Goal: Information Seeking & Learning: Find specific fact

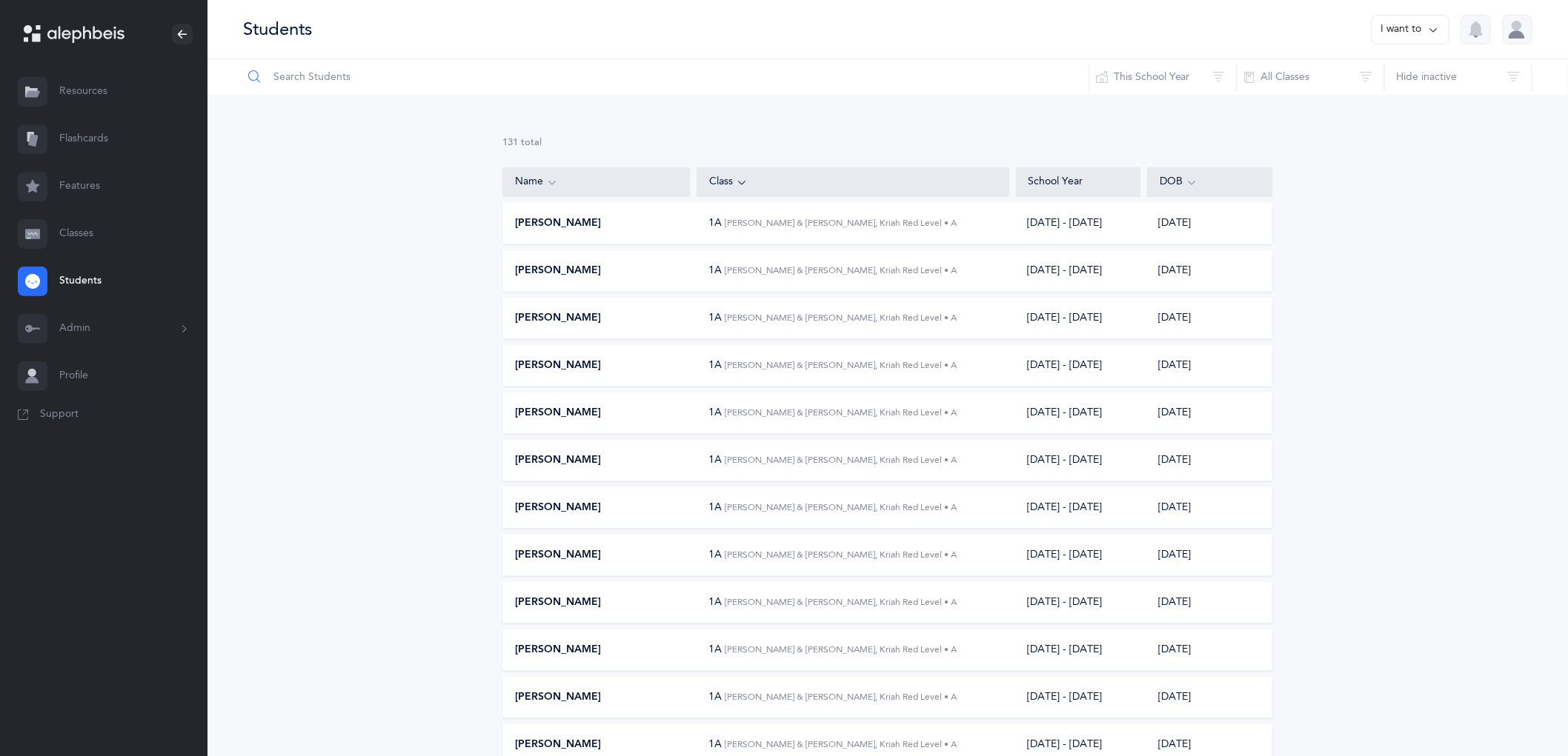
click at [530, 80] on input "text" at bounding box center [666, 77] width 848 height 36
type input "[PERSON_NAME]"
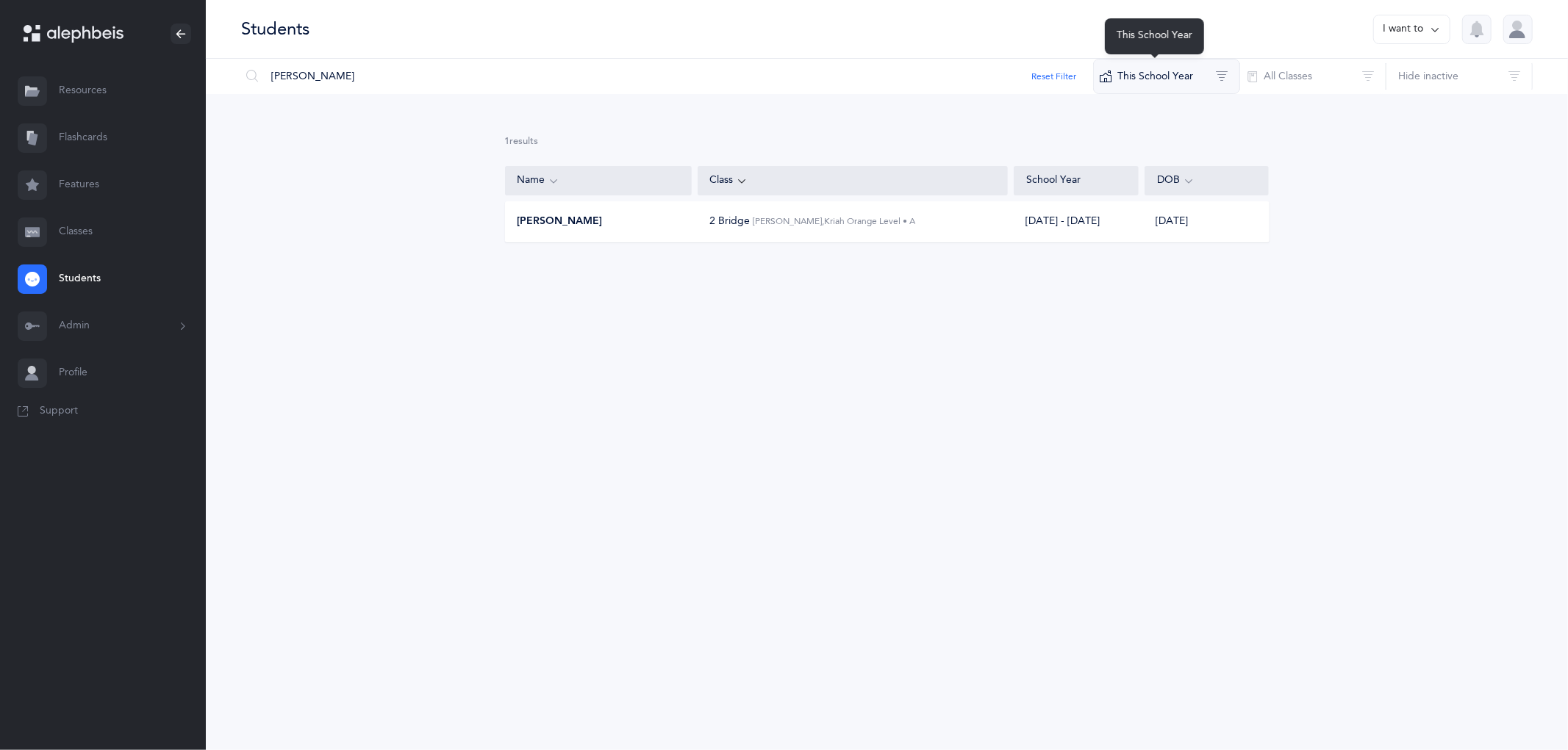
click at [1164, 69] on button "This School Year" at bounding box center [1166, 76] width 147 height 35
click at [1165, 174] on button "[DATE] - [DATE]" at bounding box center [1167, 184] width 122 height 29
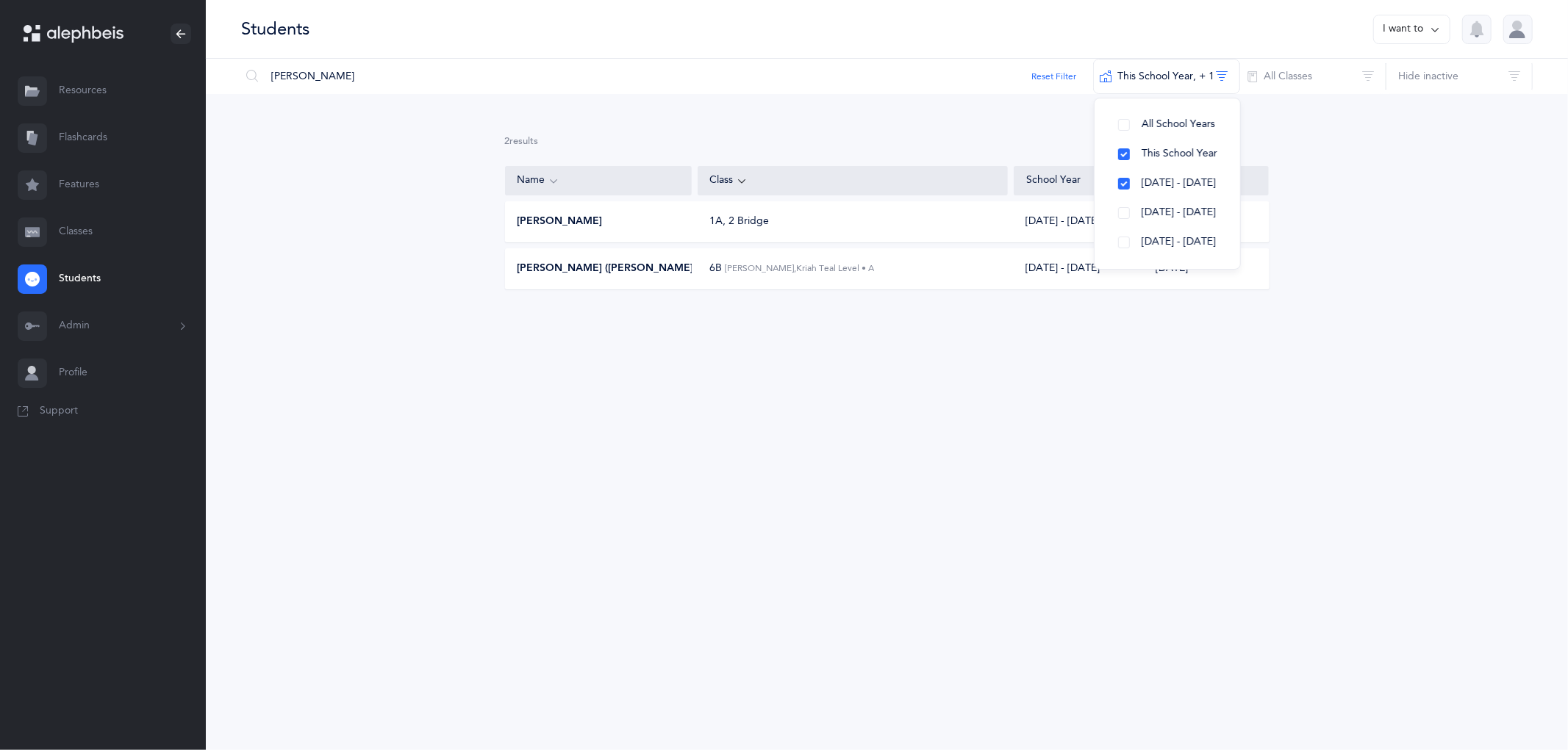
click at [901, 436] on div "Students I want to [PERSON_NAME] Reset Filter This School Year‪, + 1‬ All Schoo…" at bounding box center [886, 375] width 1362 height 750
click at [908, 226] on div "1A, 2 Bridge" at bounding box center [853, 221] width 310 height 15
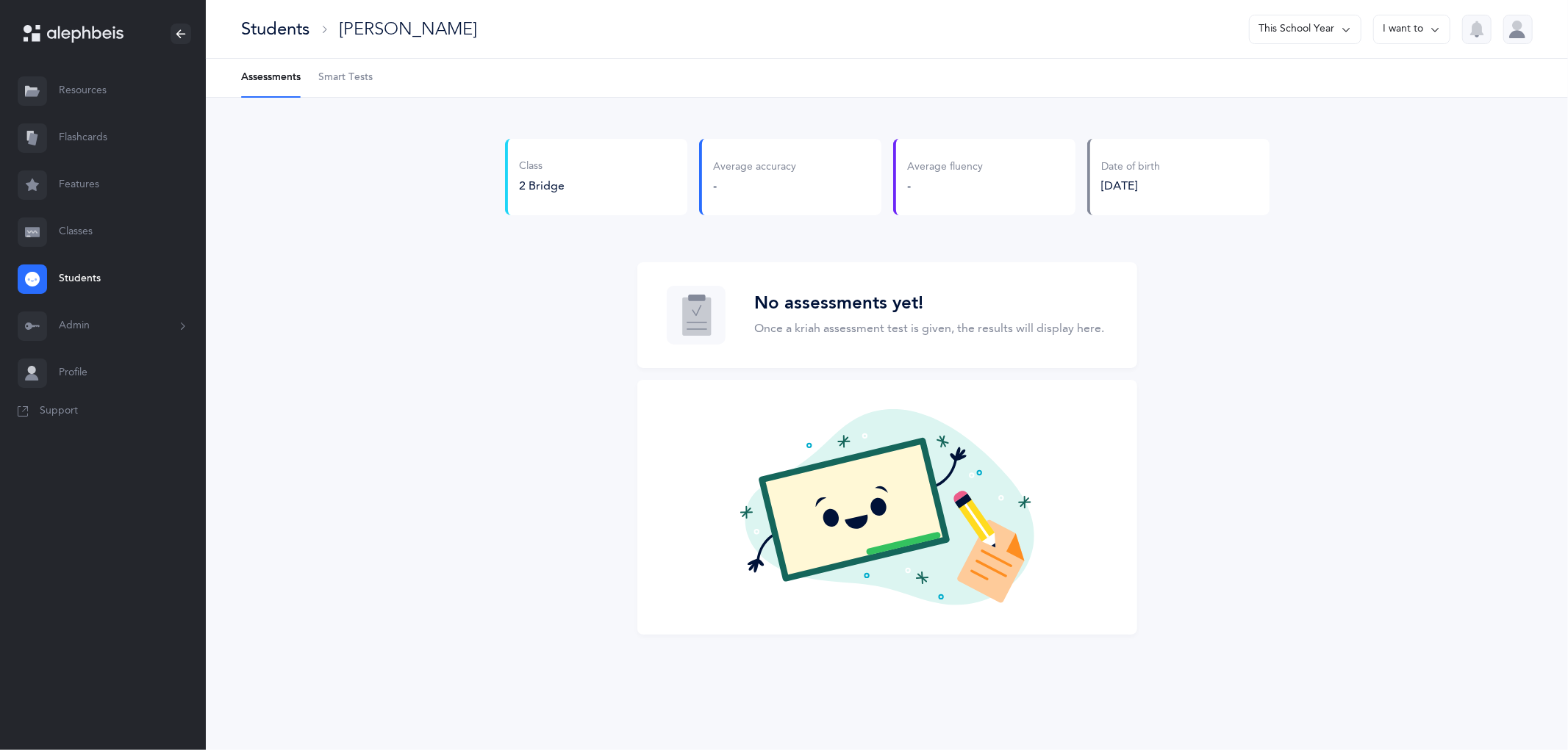
click at [1284, 17] on button "This School Year" at bounding box center [1305, 29] width 113 height 29
click at [1290, 92] on button "[DATE] - [DATE]" at bounding box center [1299, 102] width 99 height 27
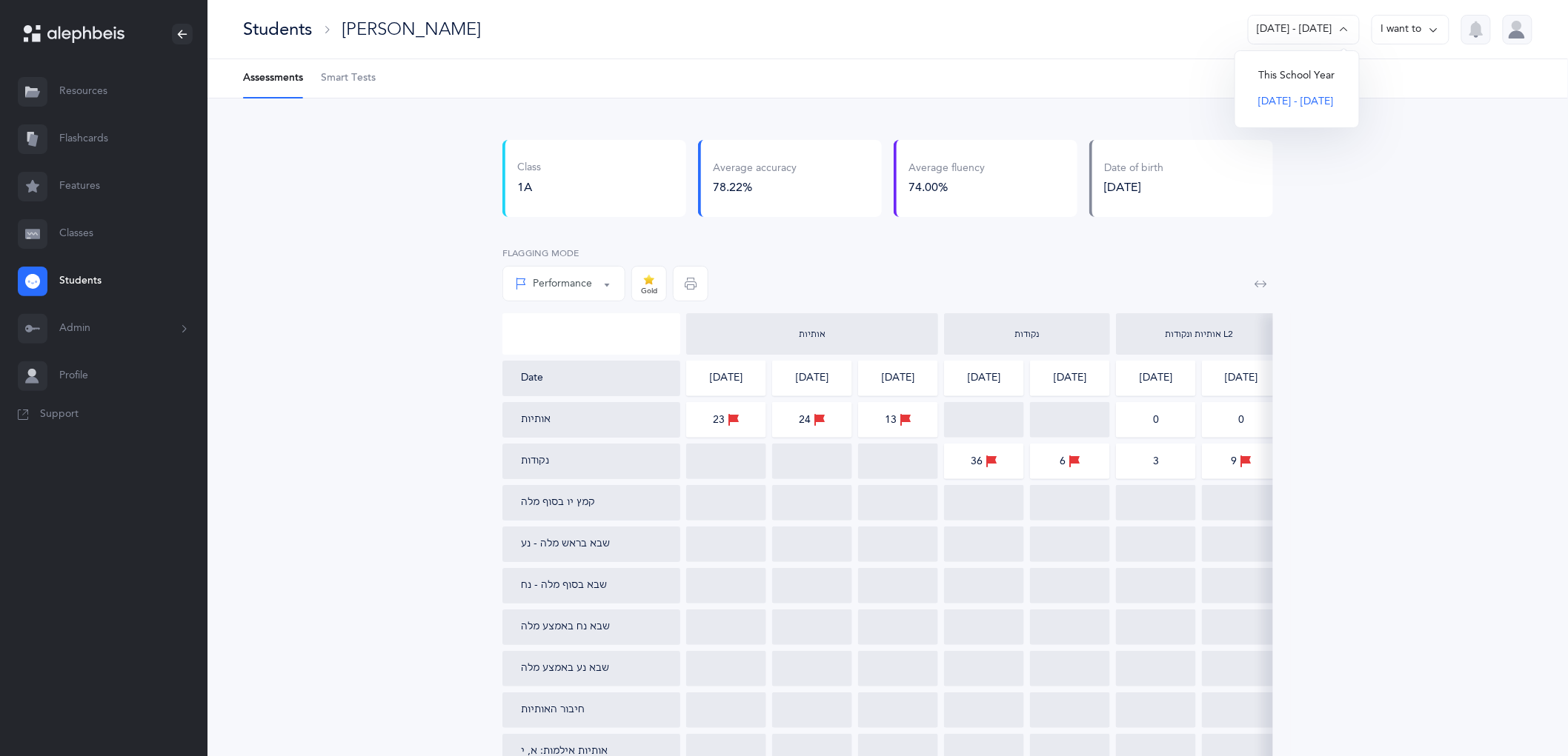
click at [1258, 287] on icon "button" at bounding box center [1261, 284] width 12 height 12
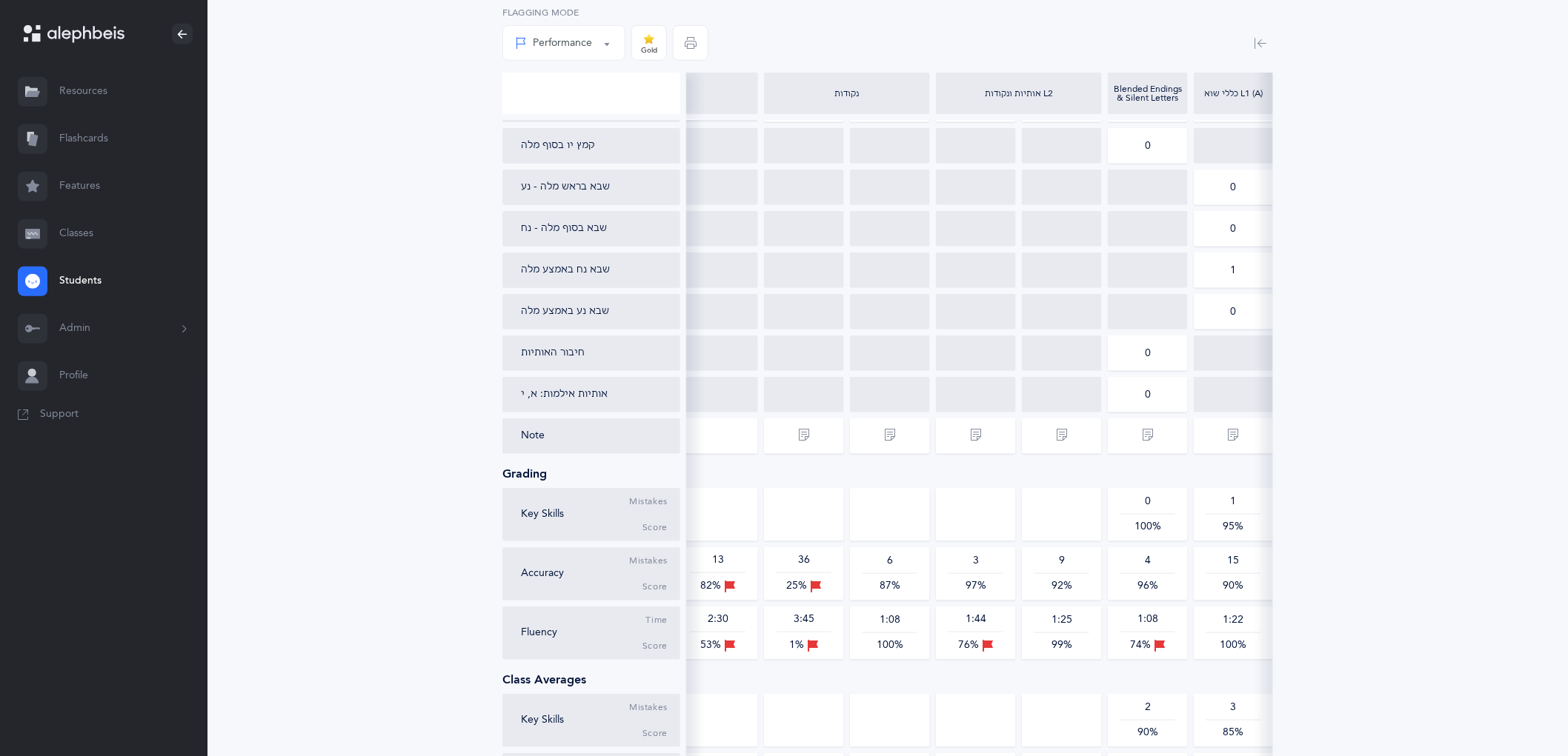
scroll to position [550, 0]
